Goal: Task Accomplishment & Management: Use online tool/utility

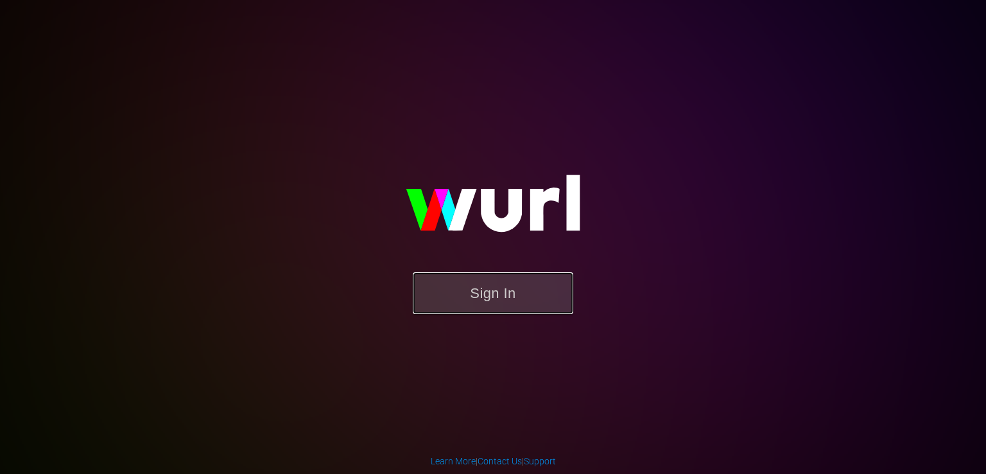
click at [509, 297] on button "Sign In" at bounding box center [493, 293] width 161 height 42
click at [444, 283] on button "Sign In" at bounding box center [493, 293] width 161 height 42
